Goal: Transaction & Acquisition: Purchase product/service

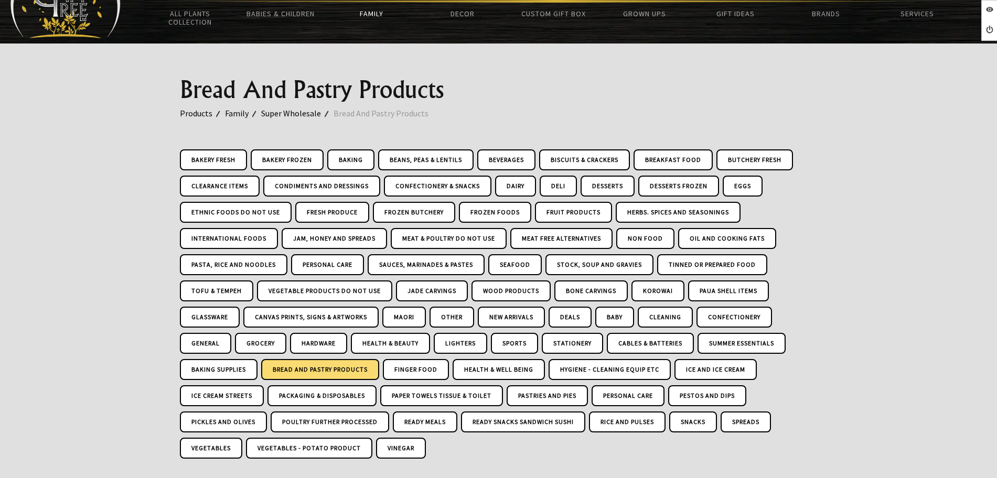
scroll to position [59, 0]
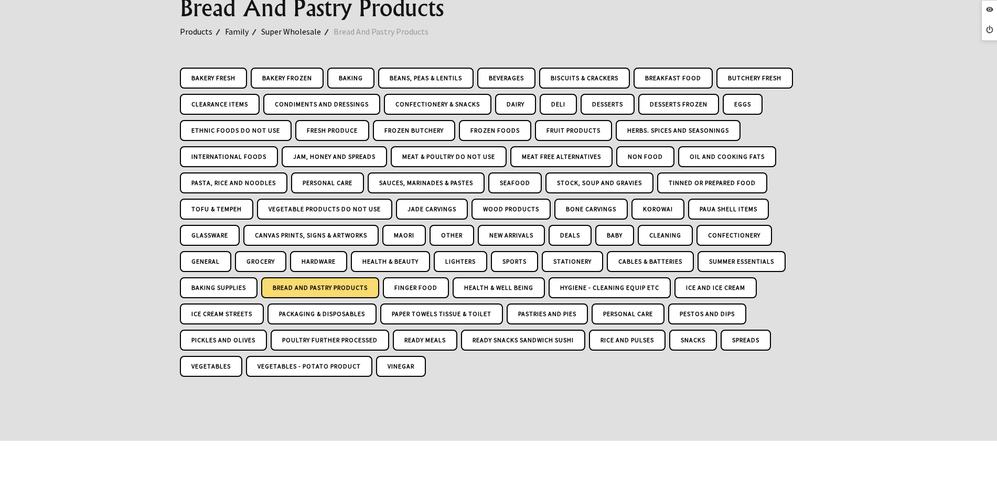
scroll to position [141, 0]
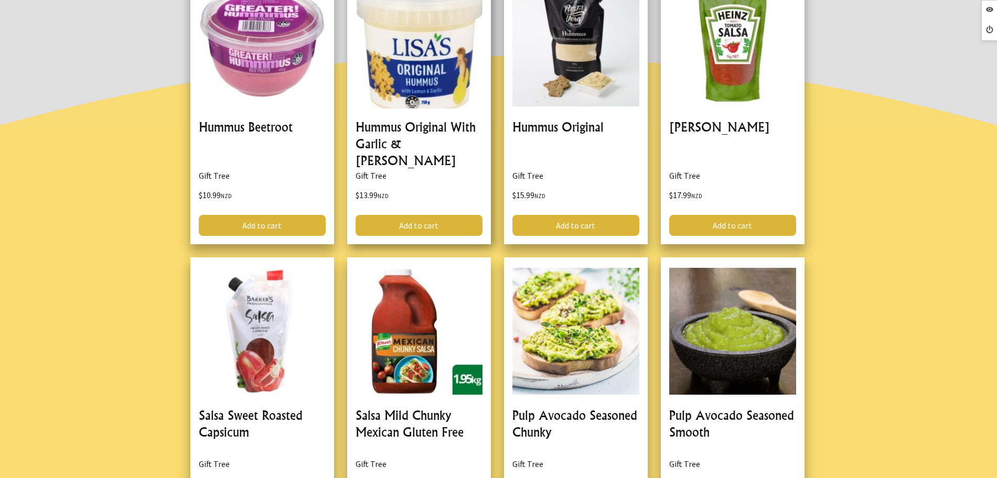
scroll to position [590, 0]
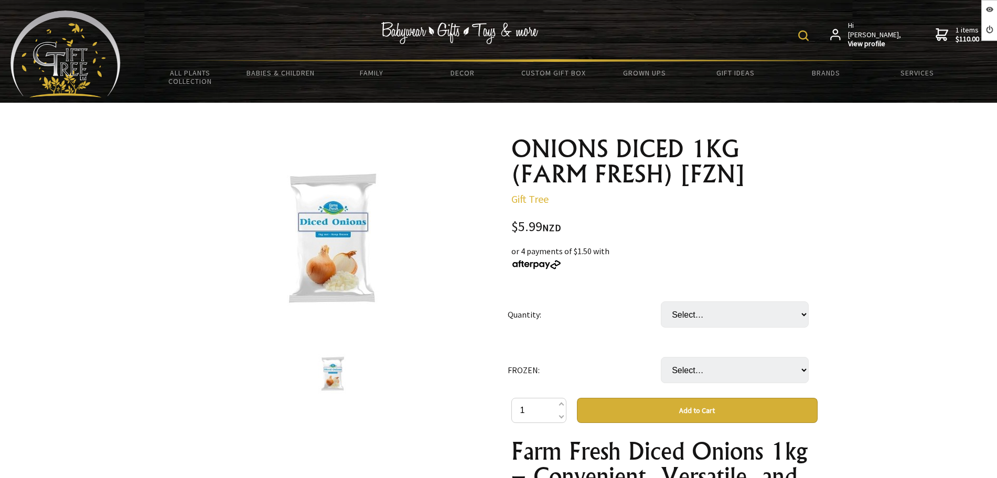
scroll to position [66, 0]
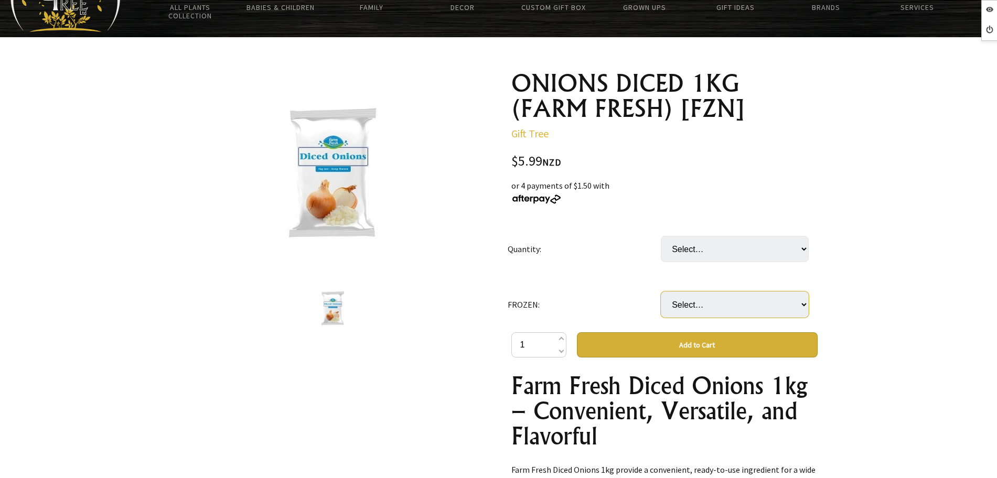
click at [679, 310] on select "Select… only available in [GEOGRAPHIC_DATA]" at bounding box center [735, 304] width 148 height 26
